Goal: Navigation & Orientation: Find specific page/section

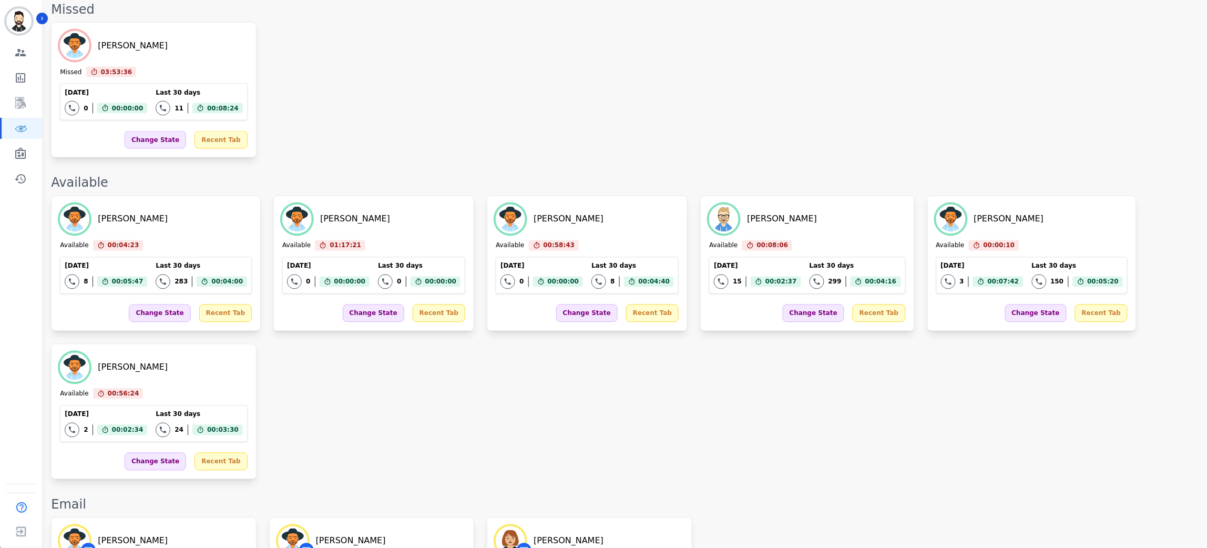
scroll to position [504, 0]
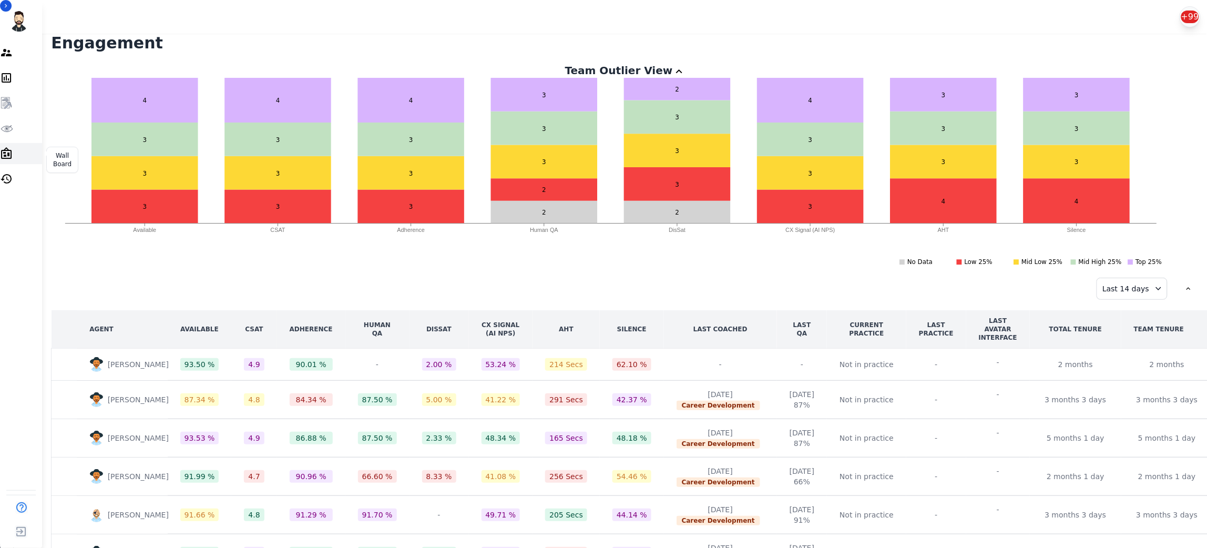
click at [26, 147] on link "Sidebar" at bounding box center [21, 153] width 42 height 21
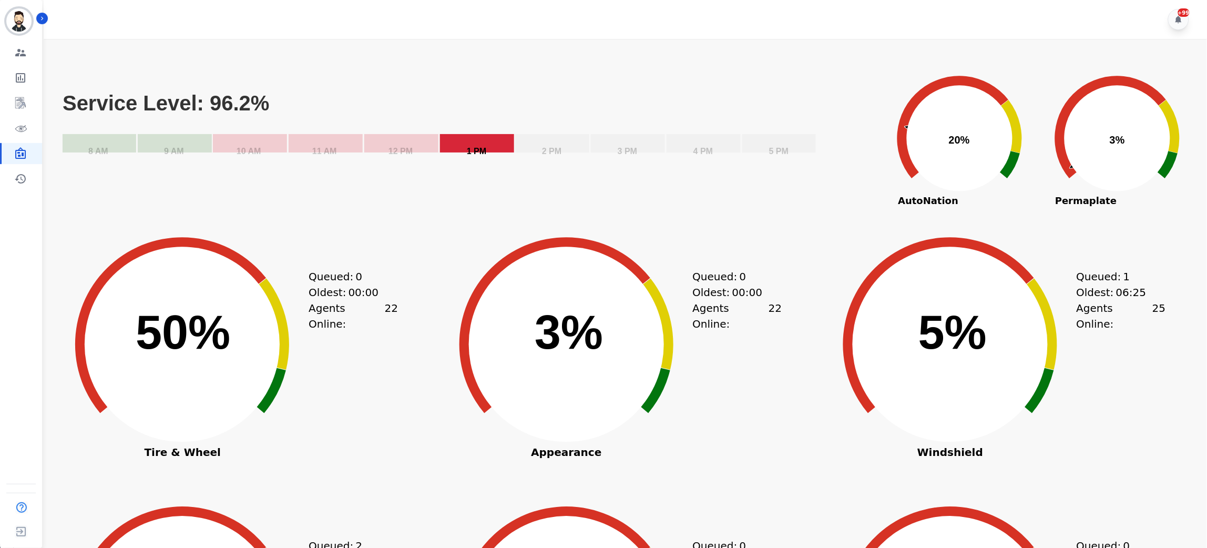
click at [479, 150] on text "1 PM" at bounding box center [476, 151] width 19 height 9
click at [412, 148] on text "12 PM" at bounding box center [400, 151] width 24 height 9
